Goal: Information Seeking & Learning: Learn about a topic

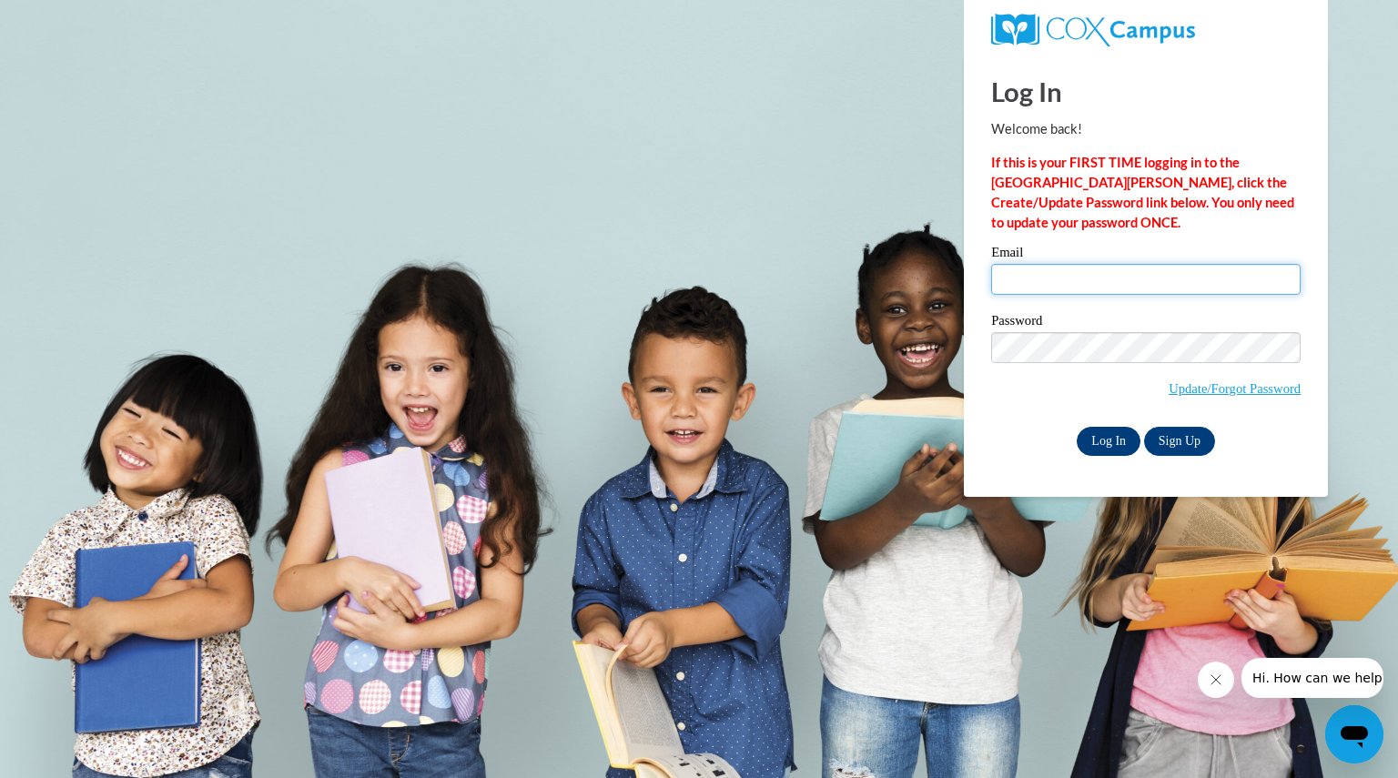
type input "bomanngwendoly@aasd.k12.wi.us"
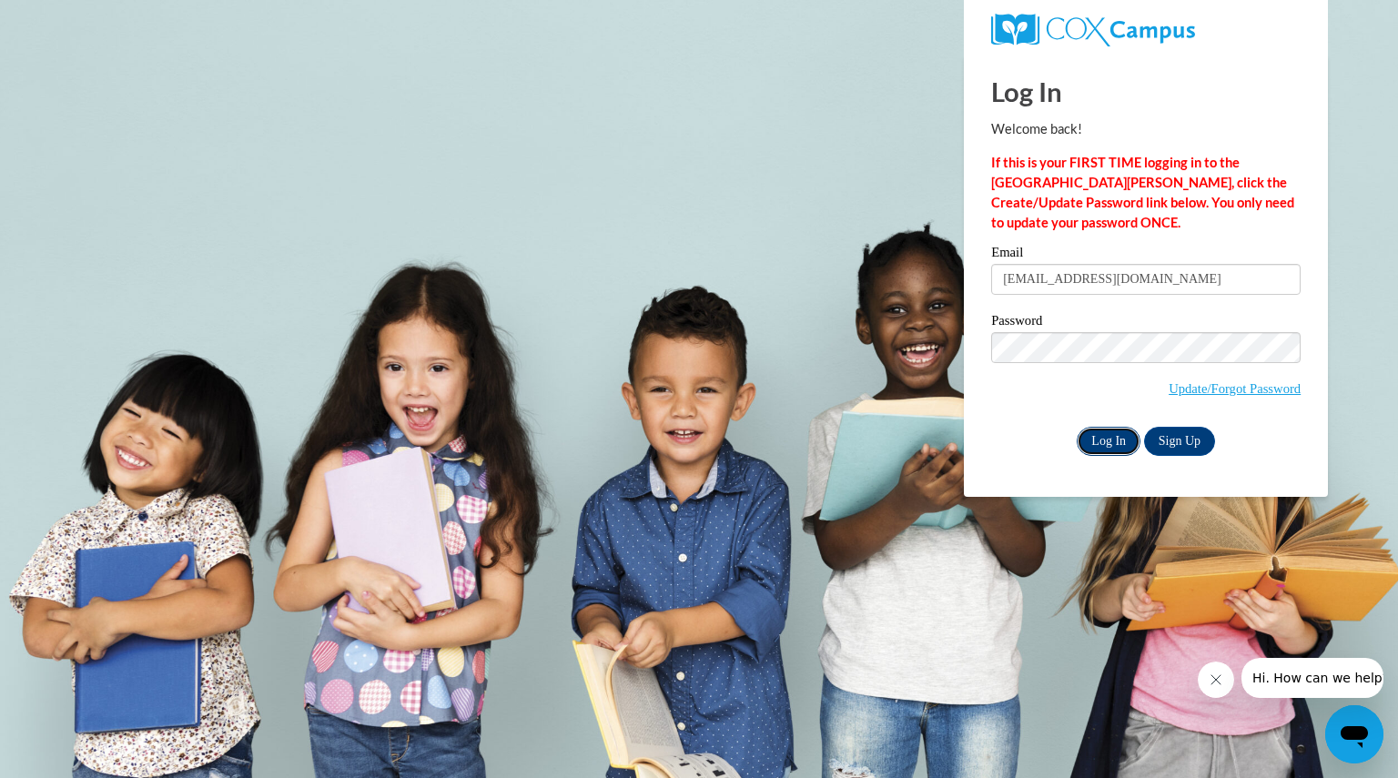
click at [1107, 437] on input "Log In" at bounding box center [1108, 441] width 64 height 29
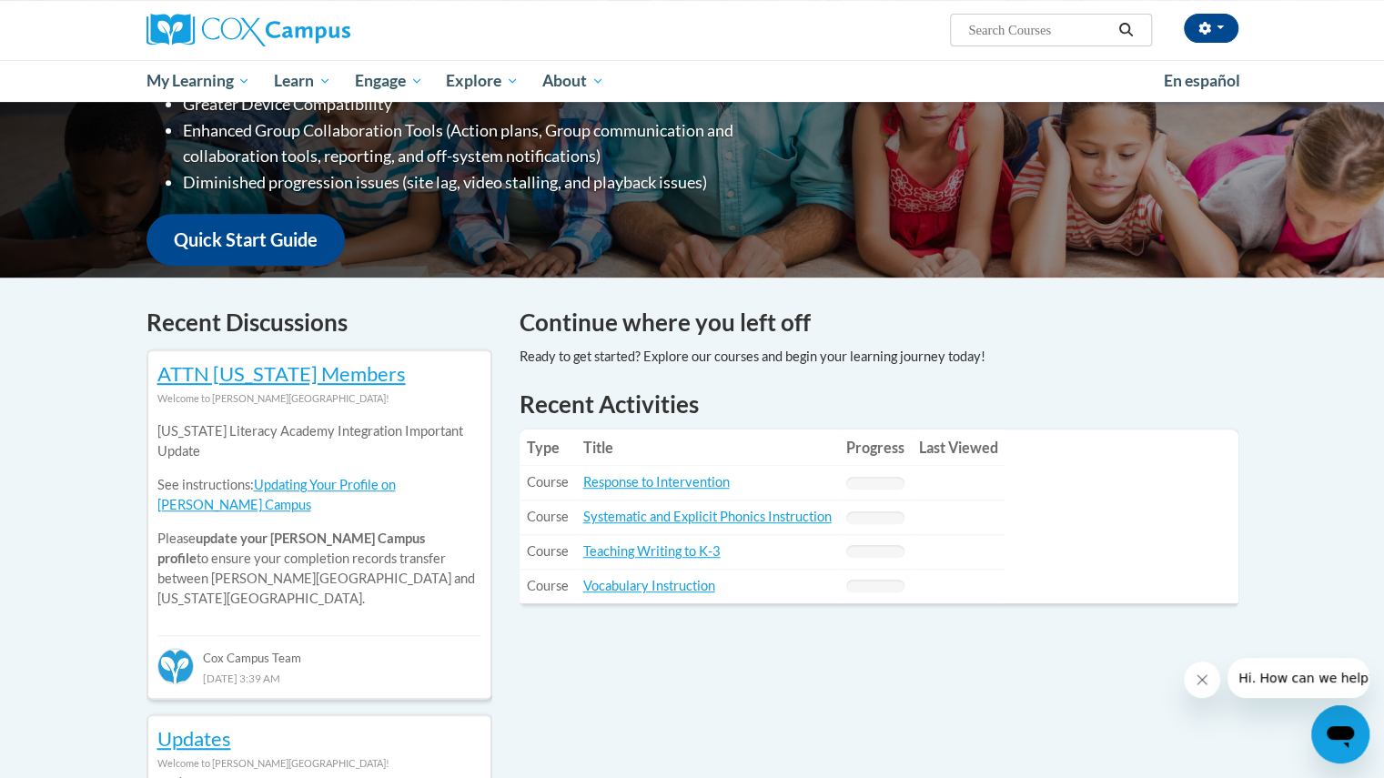
scroll to position [362, 0]
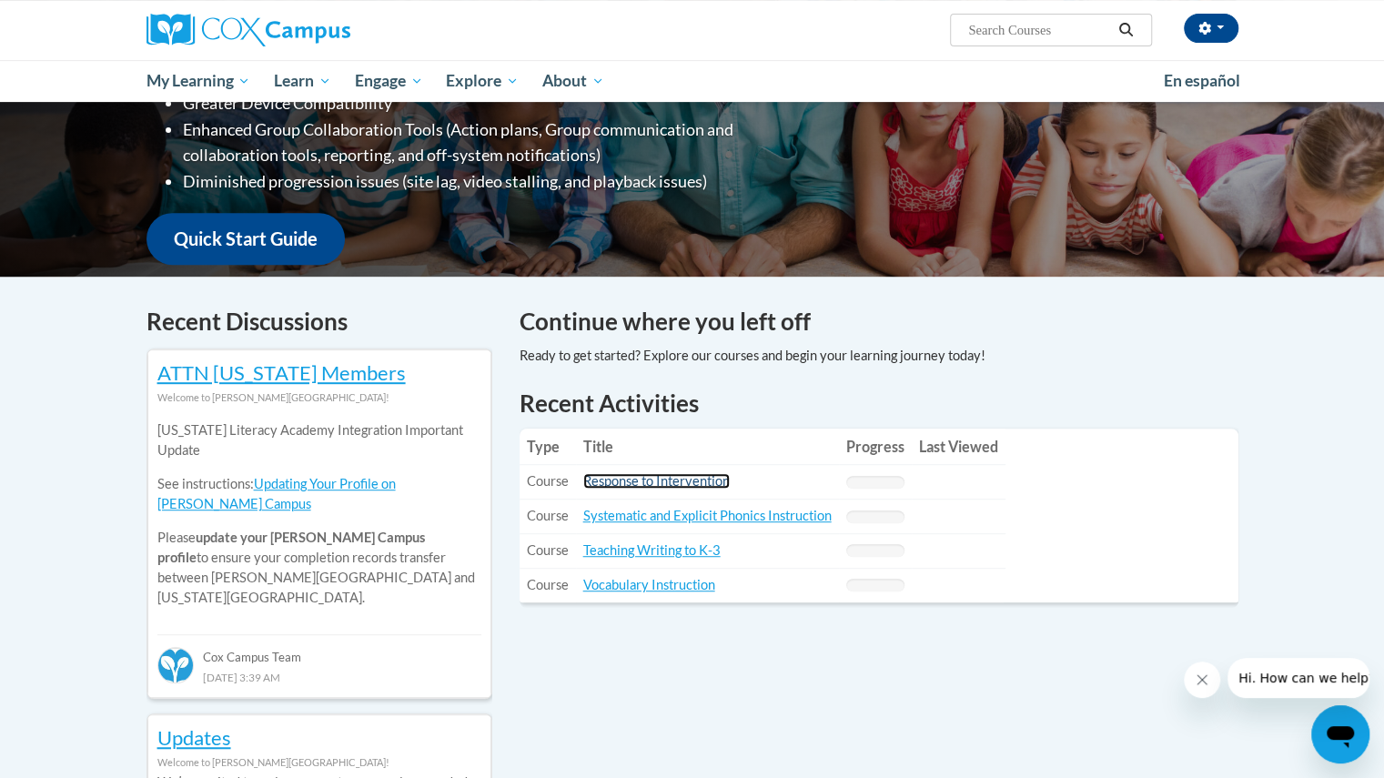
click at [668, 478] on link "Response to Intervention" at bounding box center [656, 480] width 146 height 15
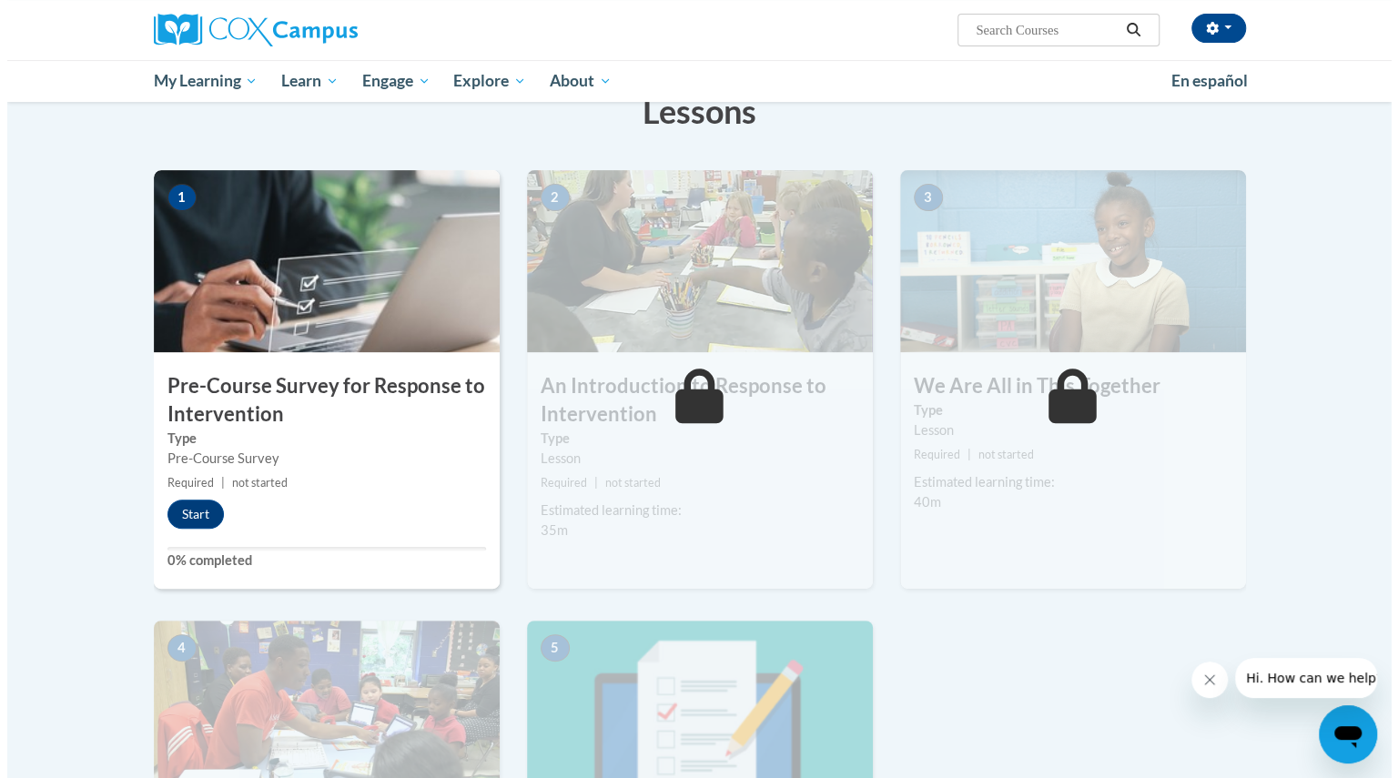
scroll to position [304, 0]
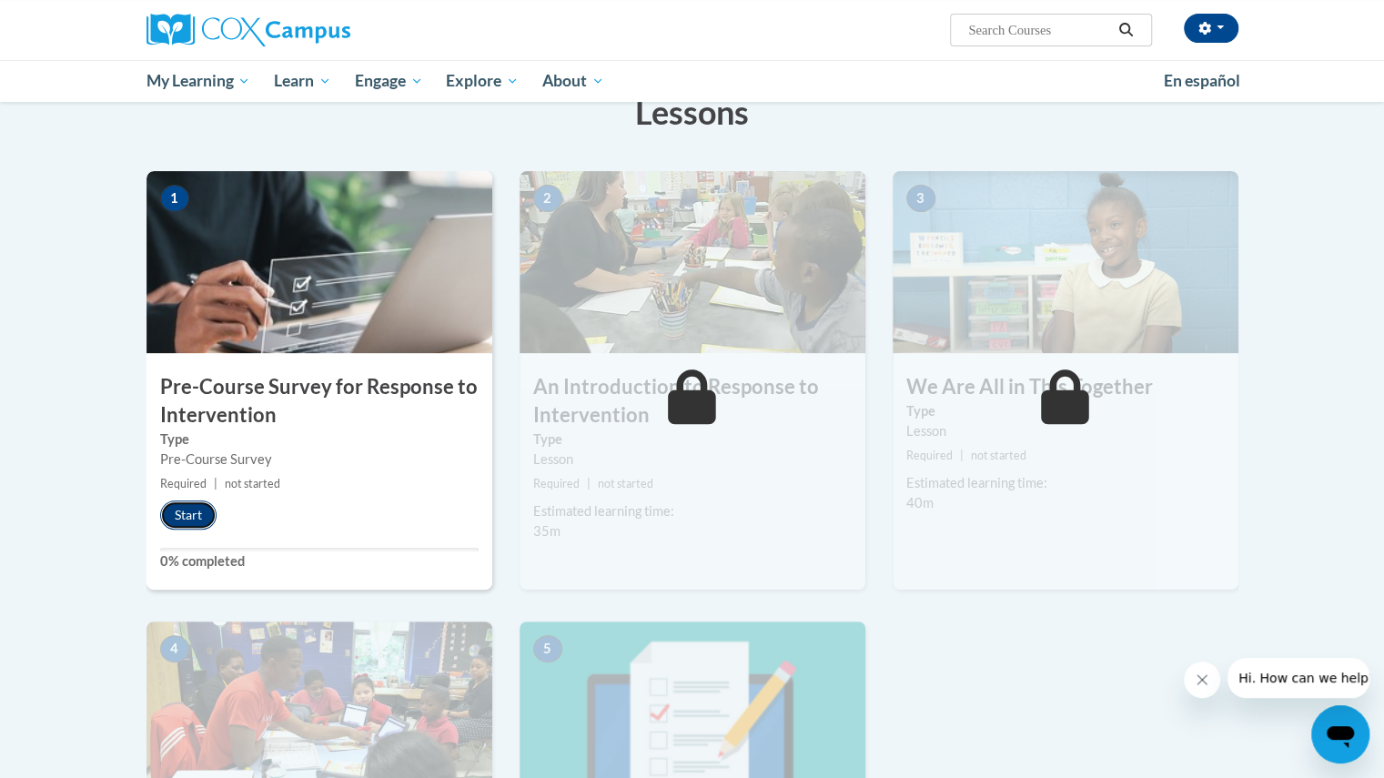
click at [193, 510] on button "Start" at bounding box center [188, 514] width 56 height 29
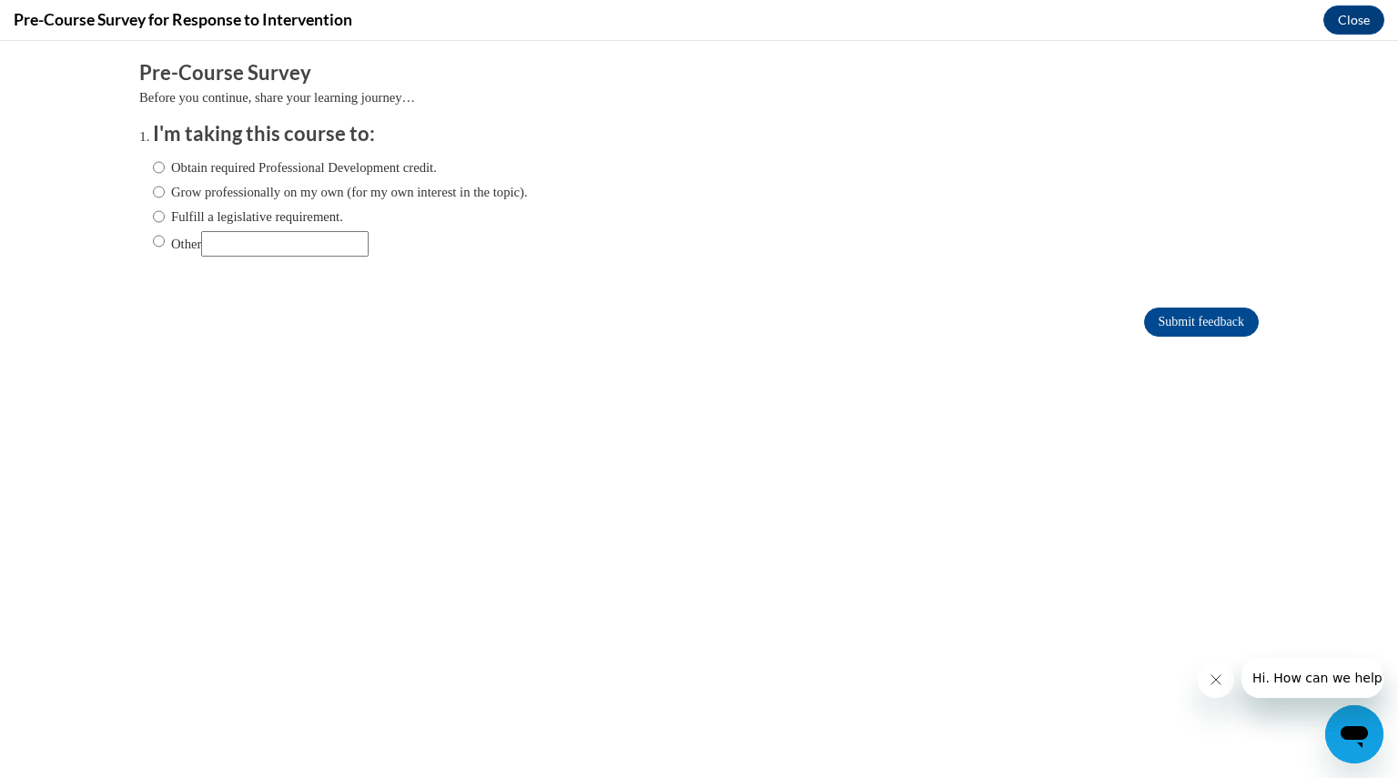
scroll to position [0, 0]
click at [153, 214] on input "Fulfill a legislative requirement." at bounding box center [159, 217] width 12 height 20
radio input "true"
click at [1151, 319] on input "Submit feedback" at bounding box center [1201, 322] width 115 height 29
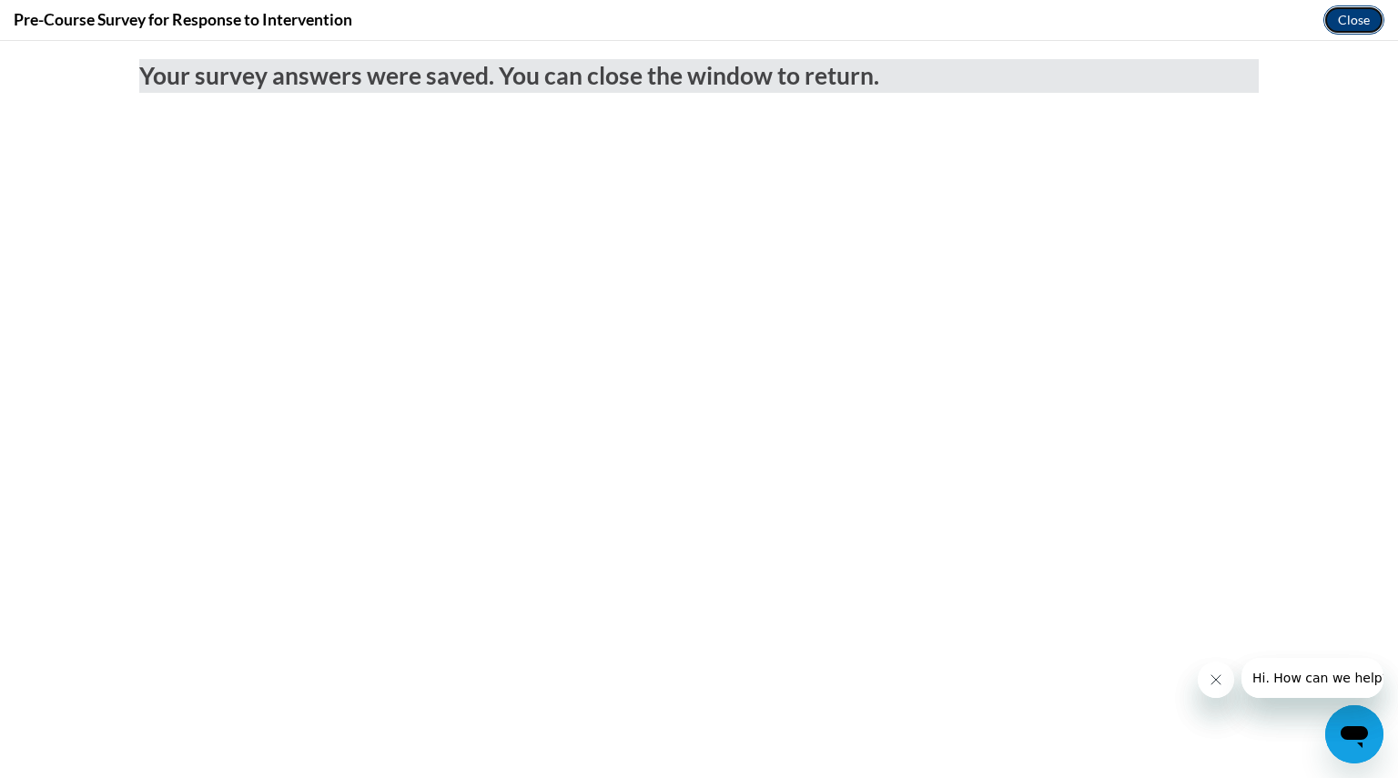
click at [1355, 25] on button "Close" at bounding box center [1353, 19] width 61 height 29
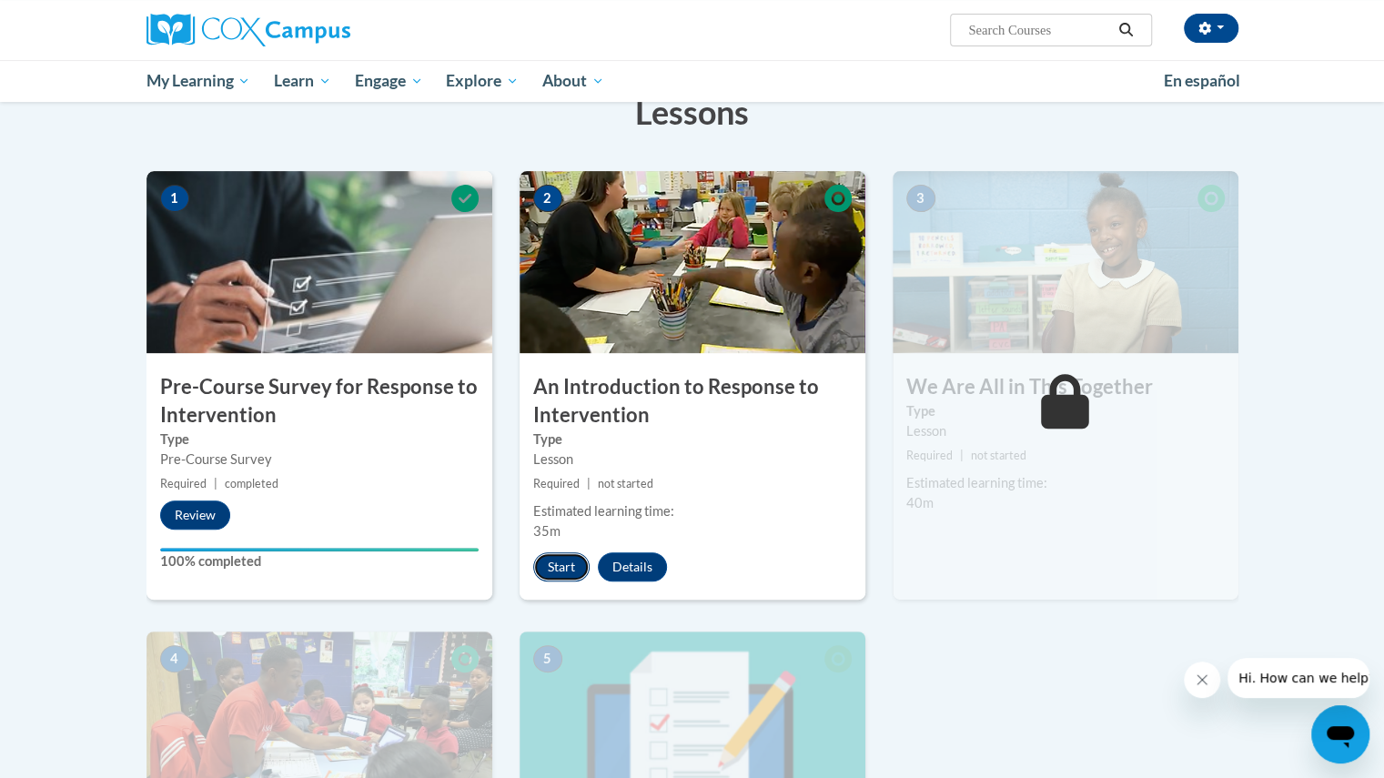
click at [560, 561] on button "Start" at bounding box center [561, 566] width 56 height 29
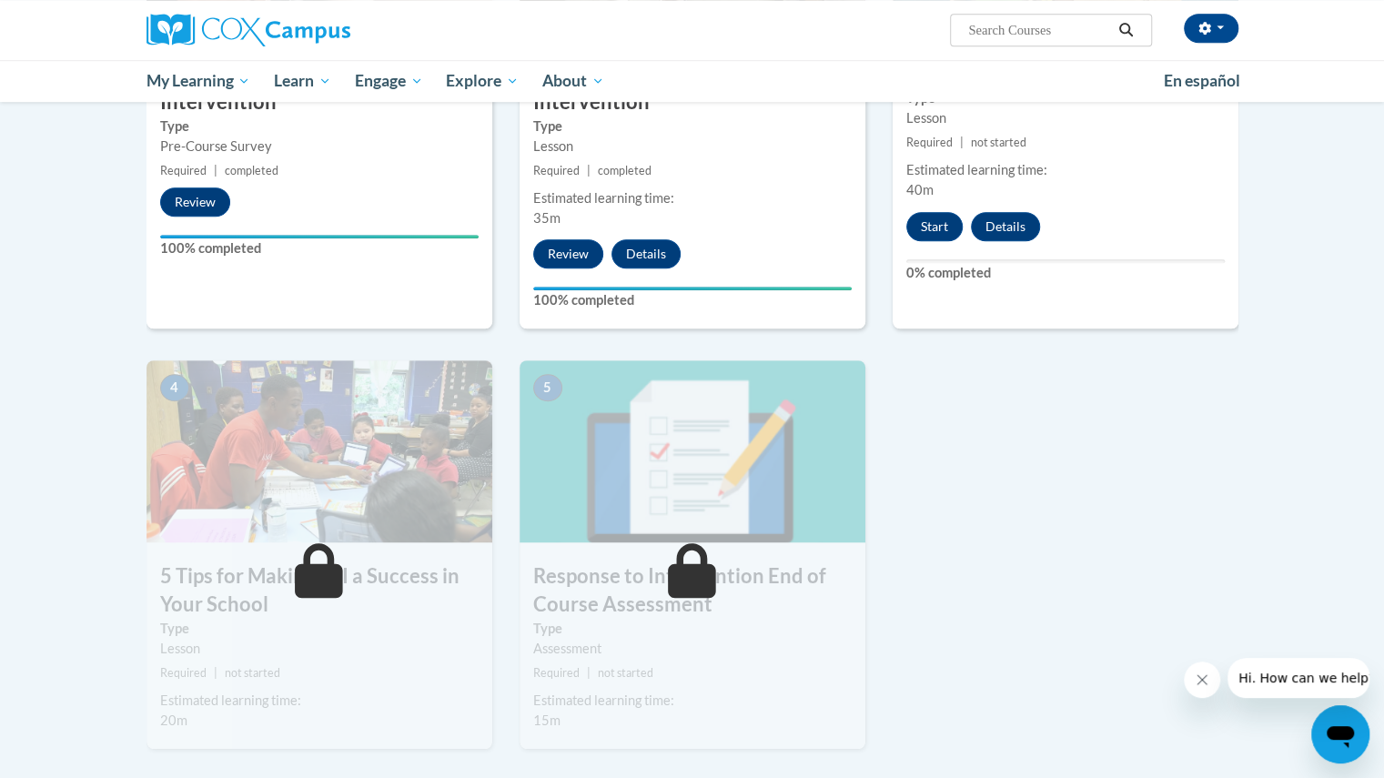
scroll to position [619, 0]
